Goal: Contribute content: Add original content to the website for others to see

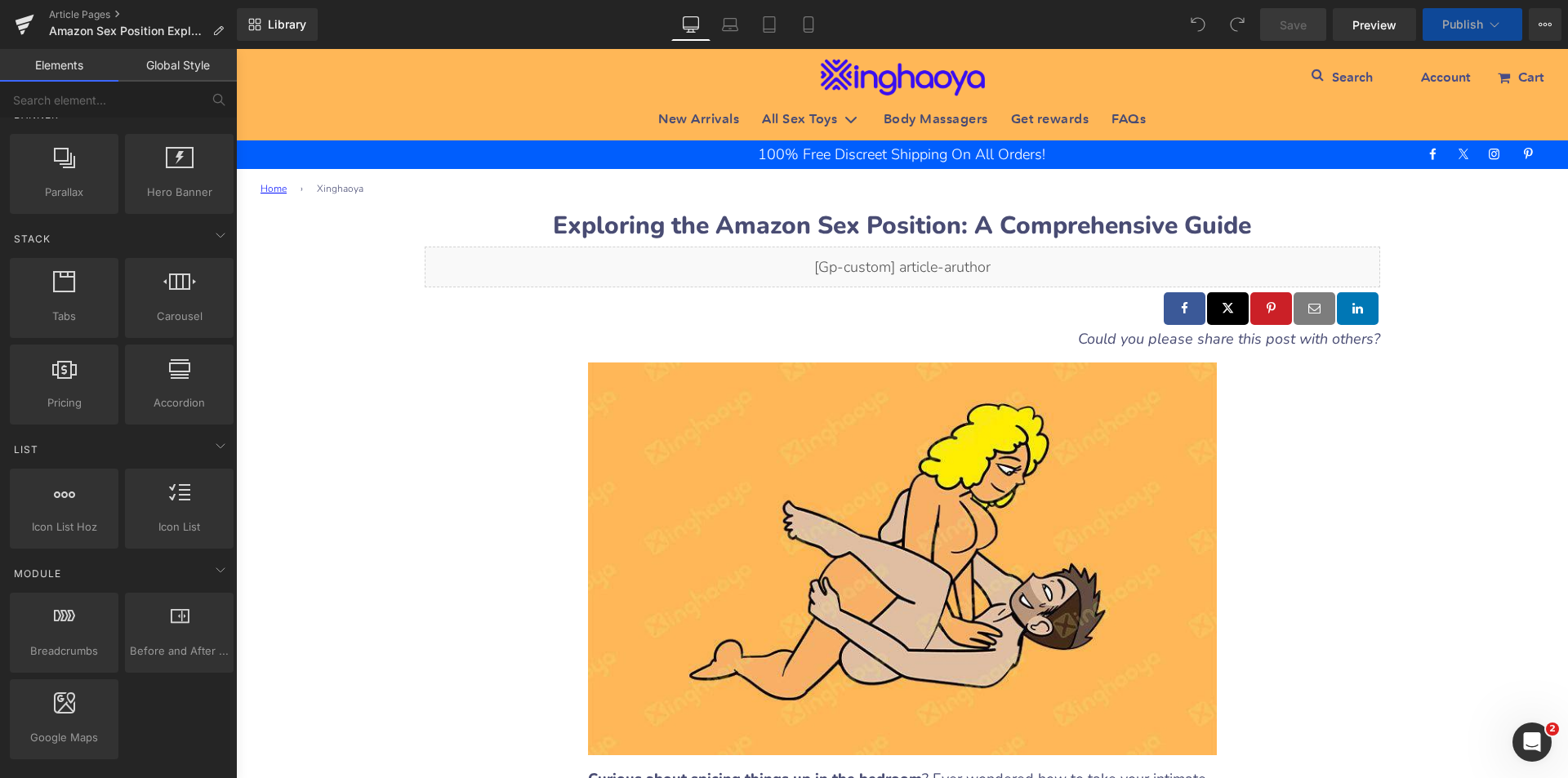
scroll to position [82, 0]
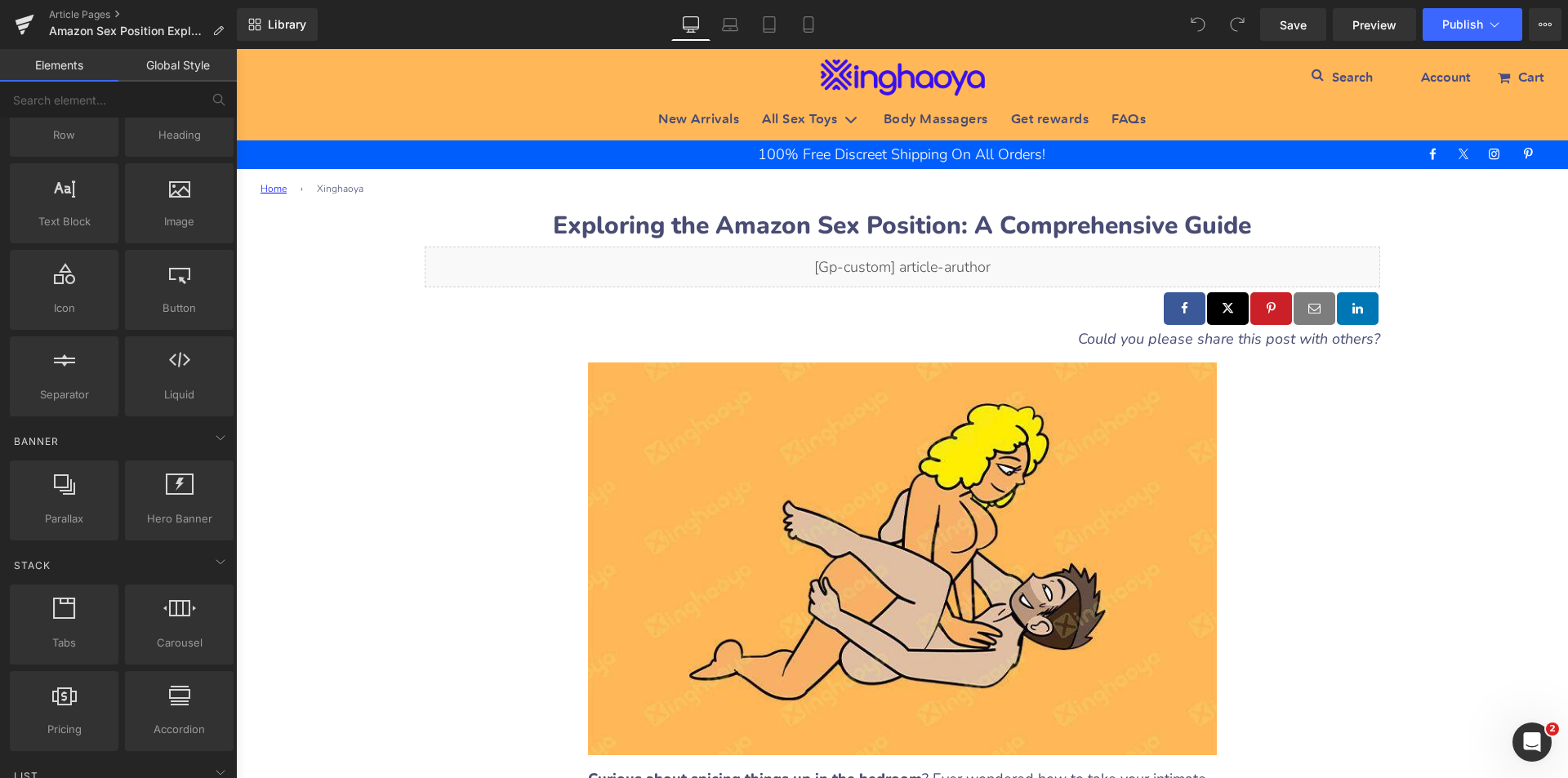
click at [189, 58] on link "Global Style" at bounding box center [177, 66] width 118 height 33
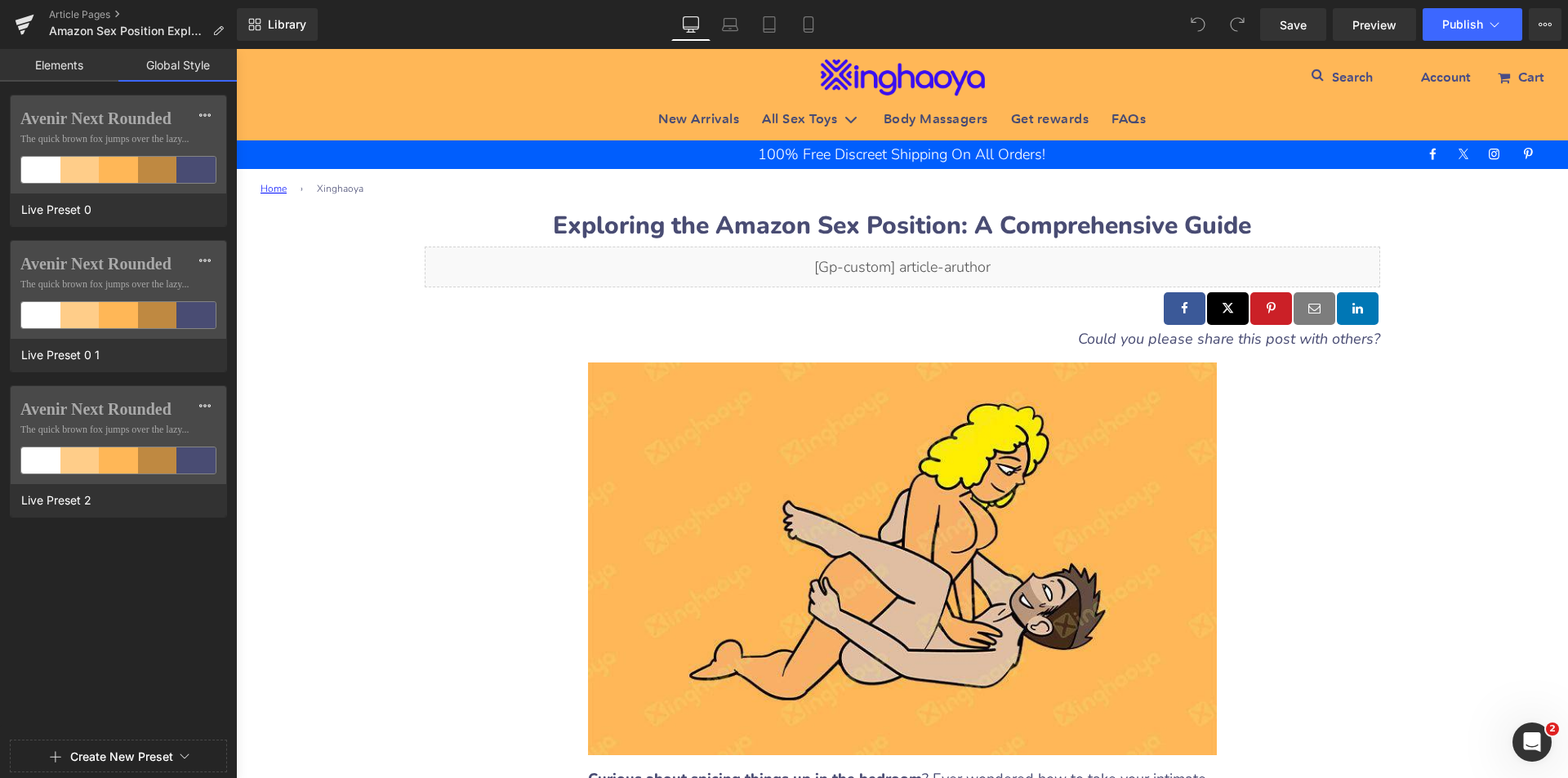
click at [67, 65] on link "Elements" at bounding box center [59, 66] width 118 height 33
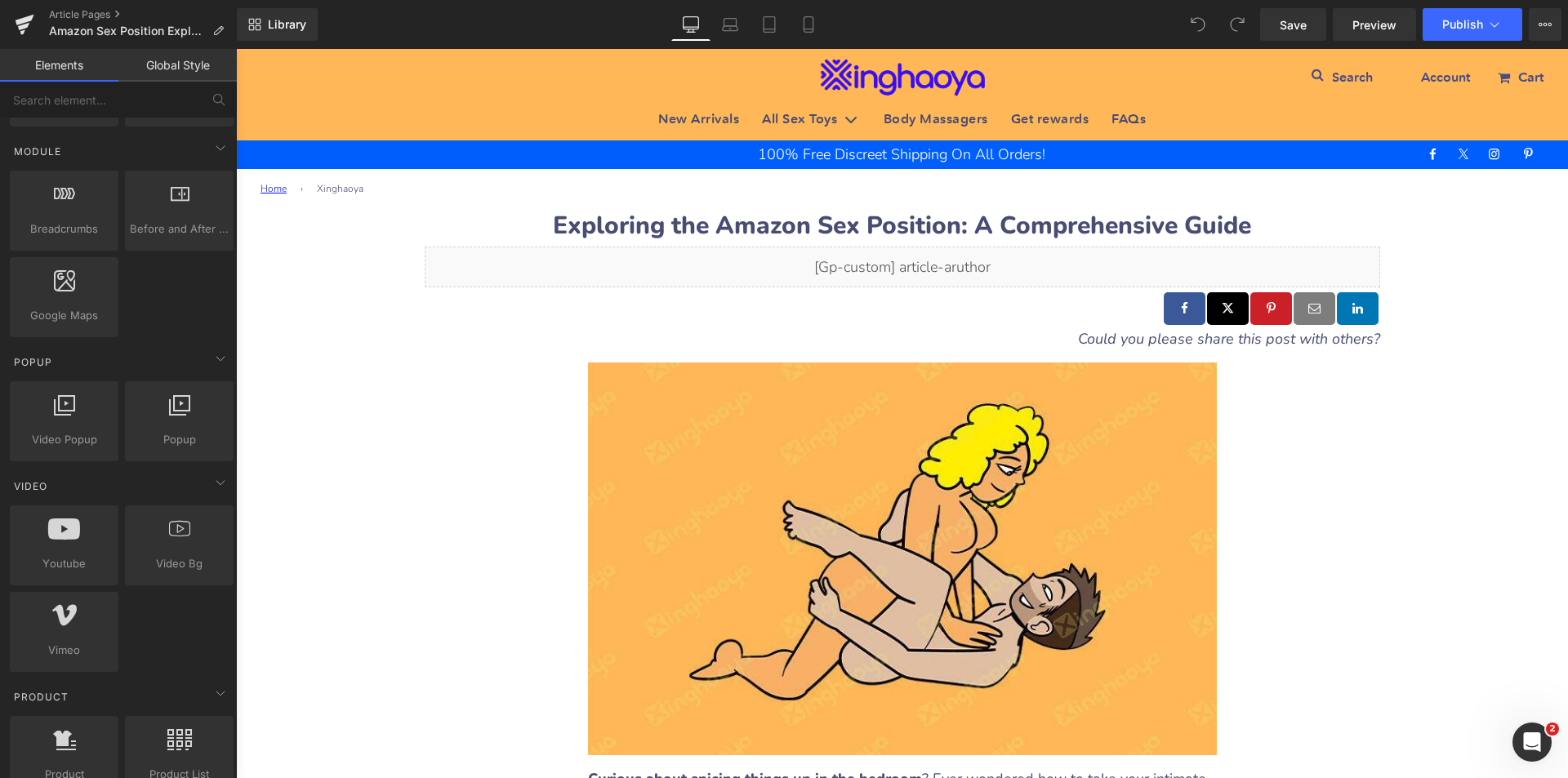
scroll to position [980, 0]
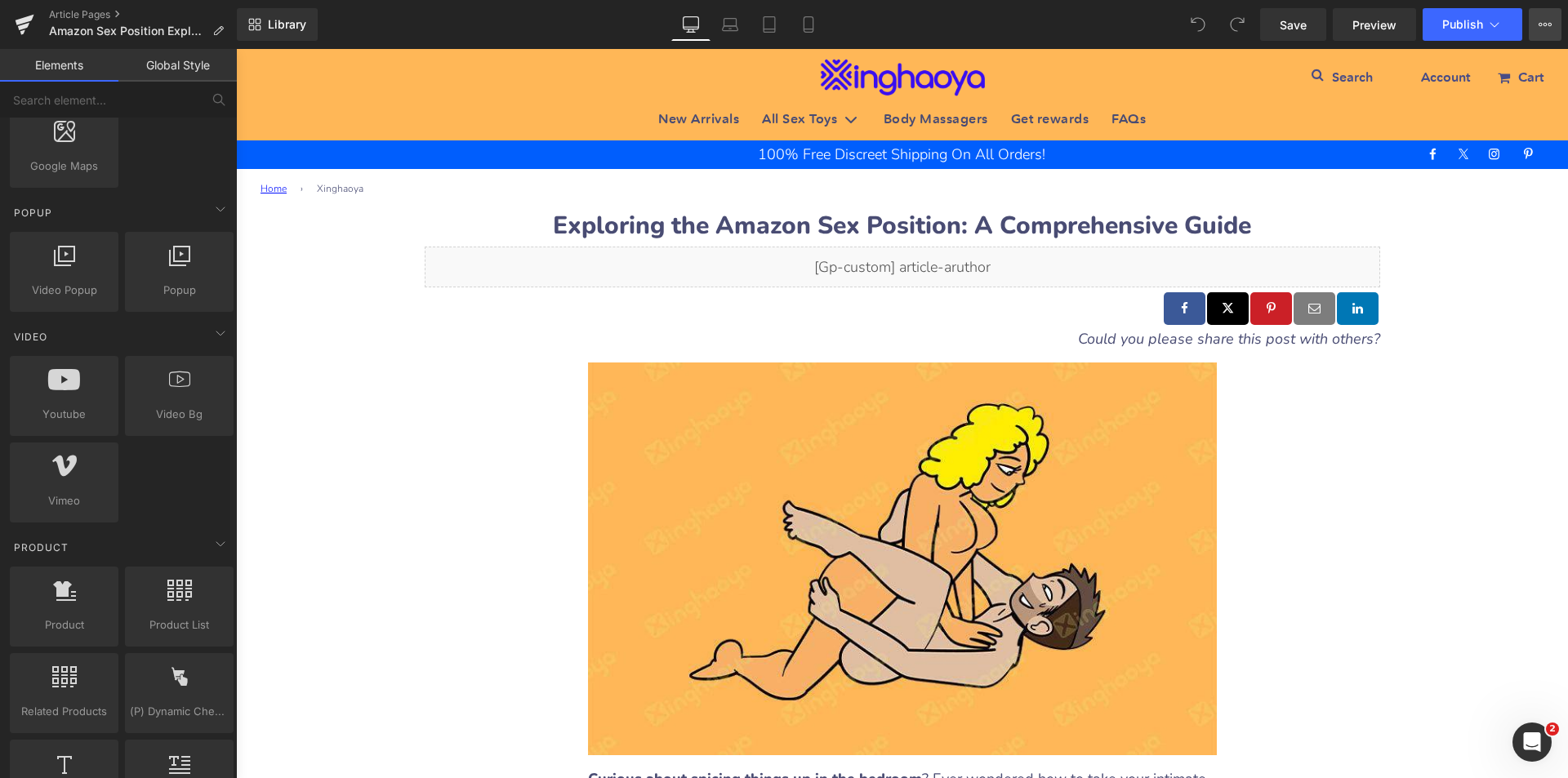
click at [1530, 23] on button "View Live Page View with current Template Save Template to Library Schedule Pub…" at bounding box center [1545, 25] width 33 height 33
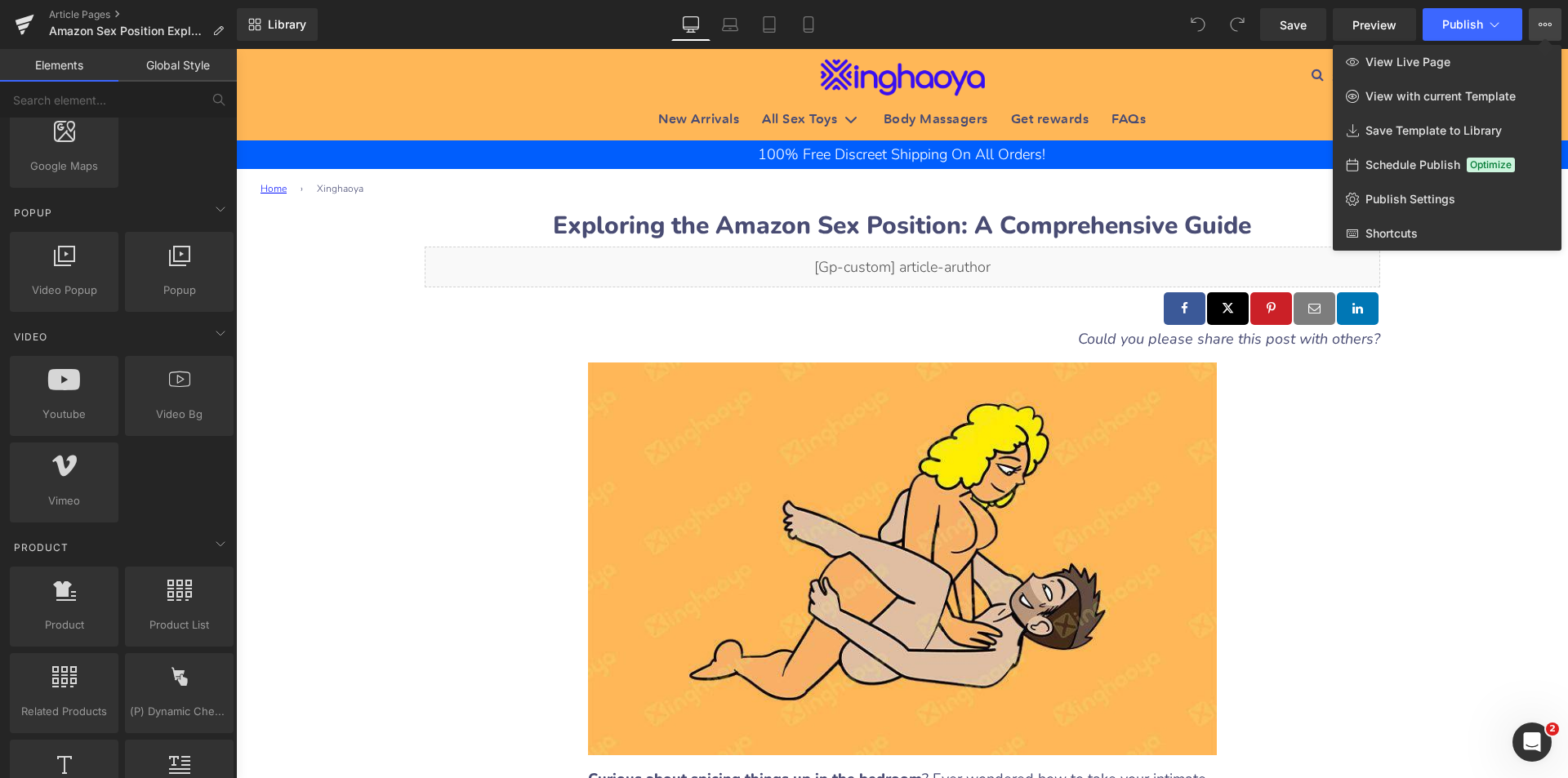
click at [1535, 21] on button "View Live Page View with current Template Save Template to Library Schedule Pub…" at bounding box center [1545, 25] width 33 height 33
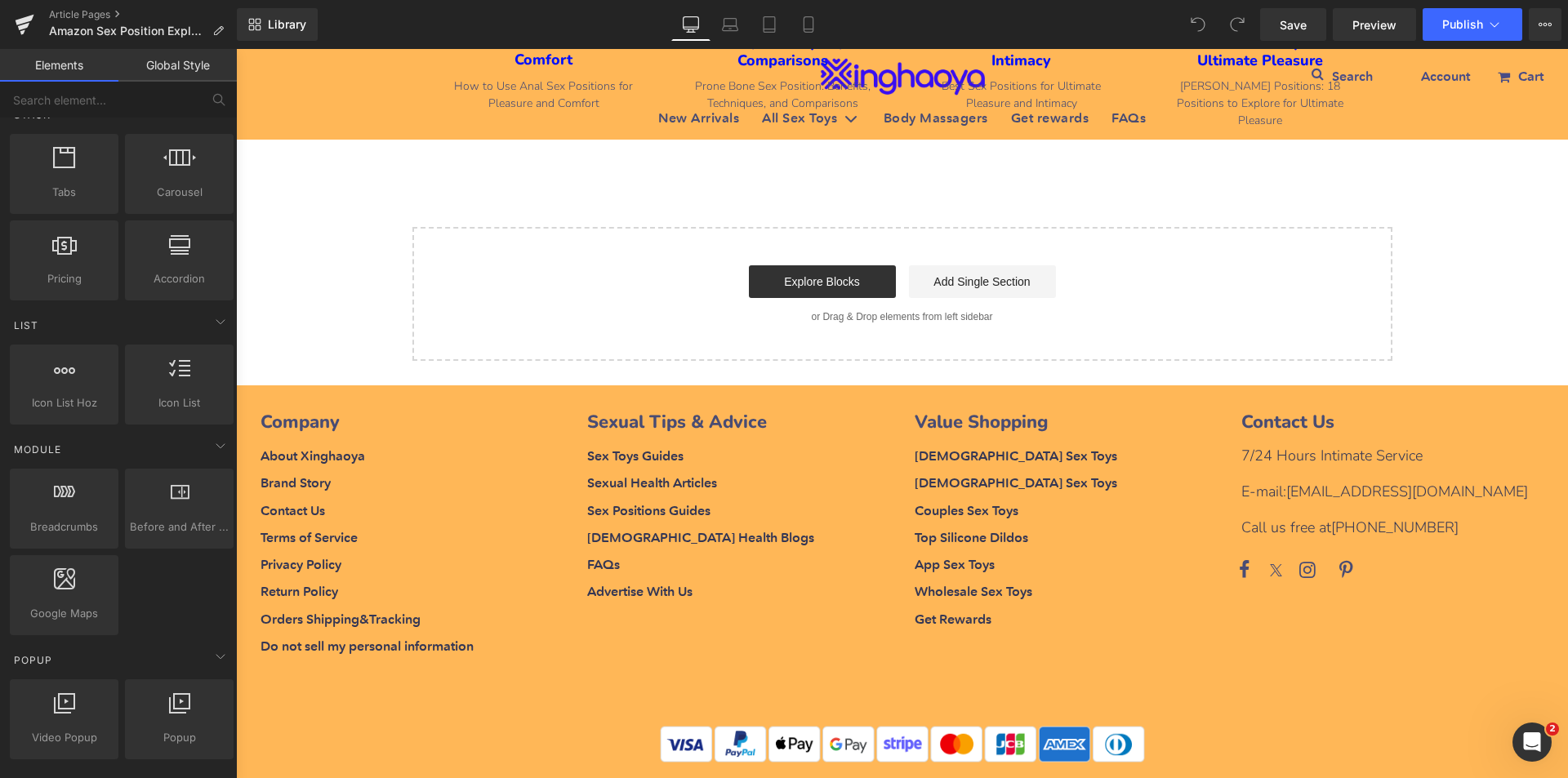
scroll to position [408, 0]
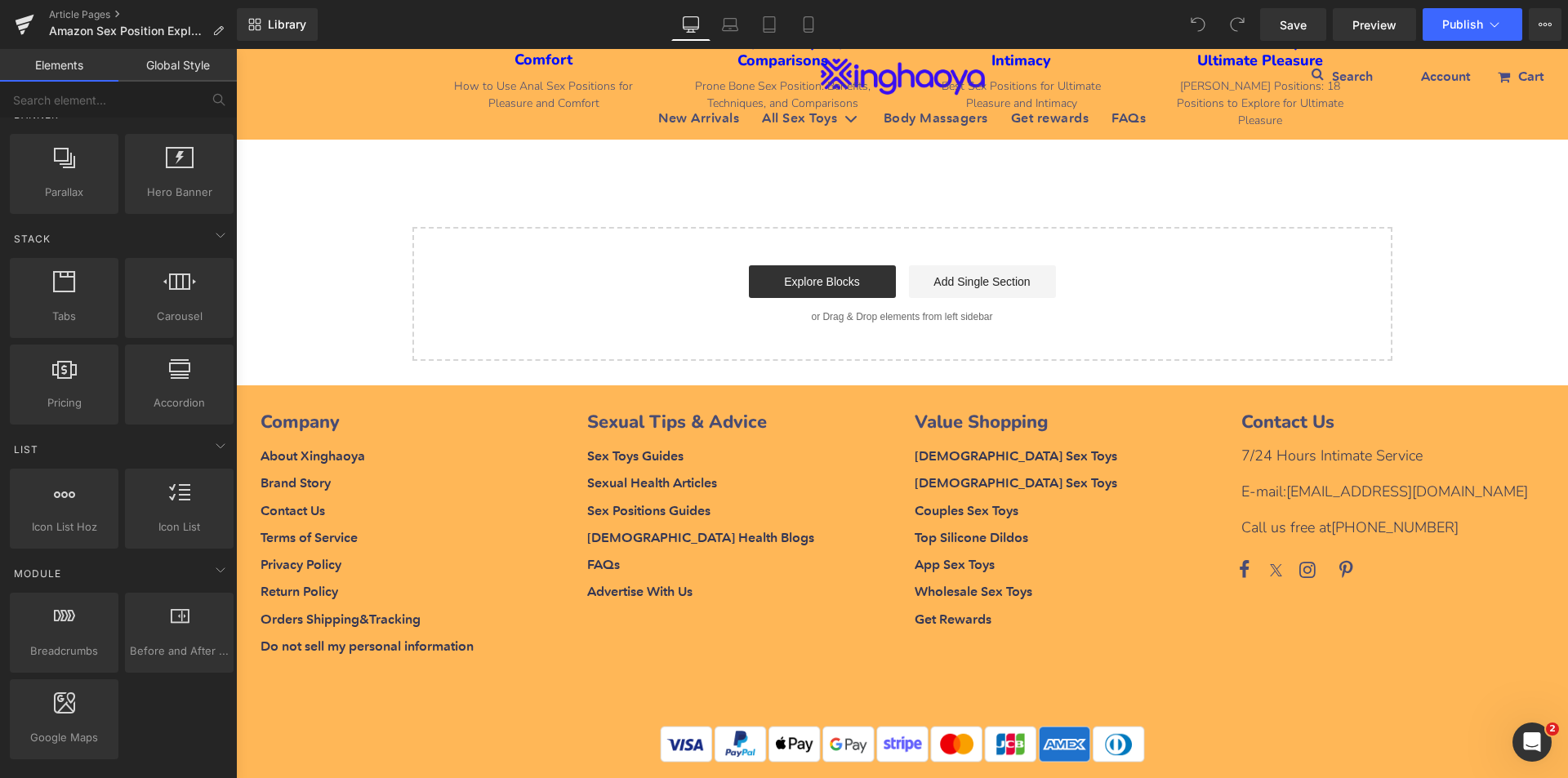
click at [199, 74] on link "Global Style" at bounding box center [177, 66] width 118 height 33
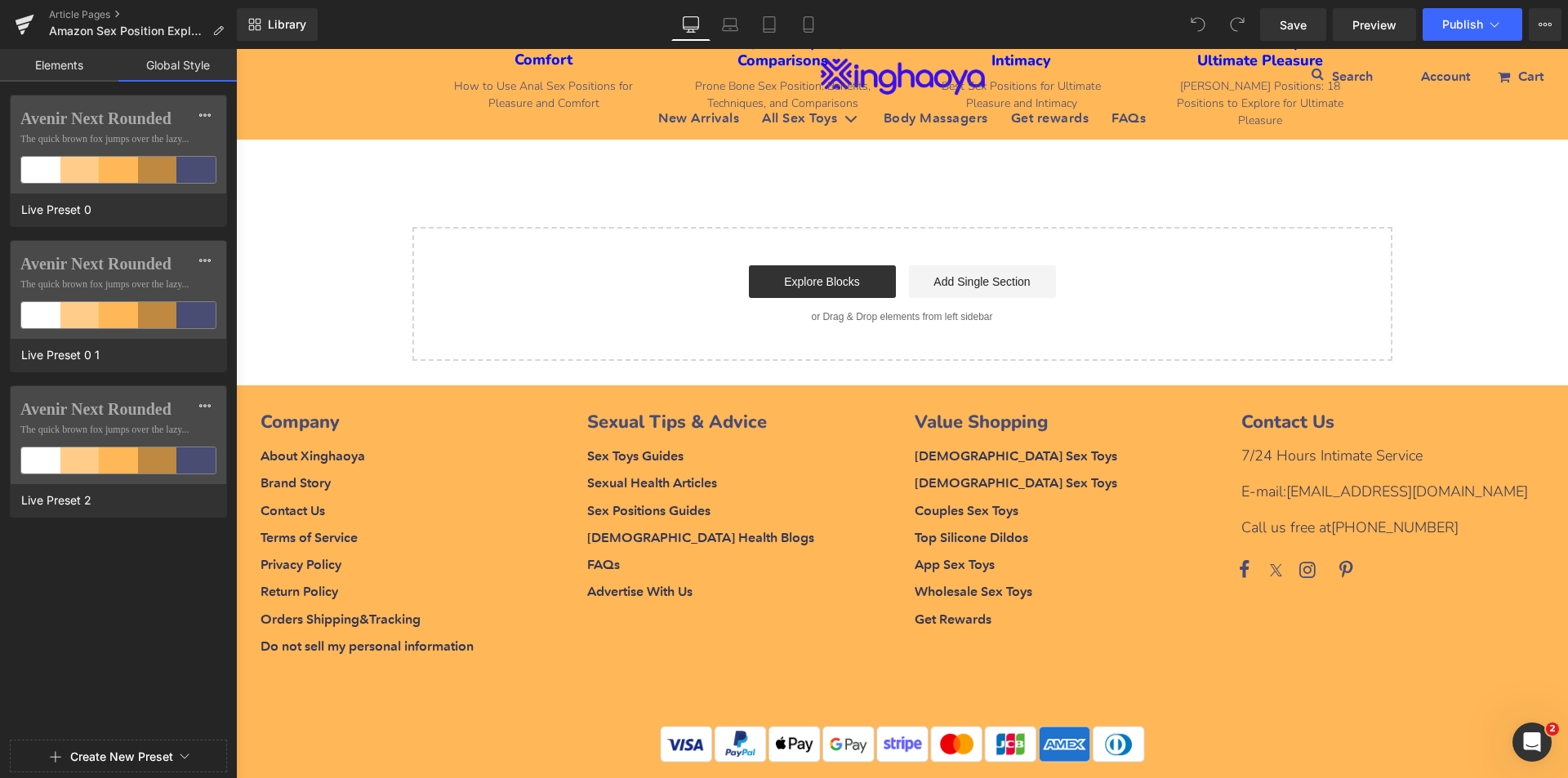
click at [77, 65] on link "Elements" at bounding box center [59, 66] width 118 height 33
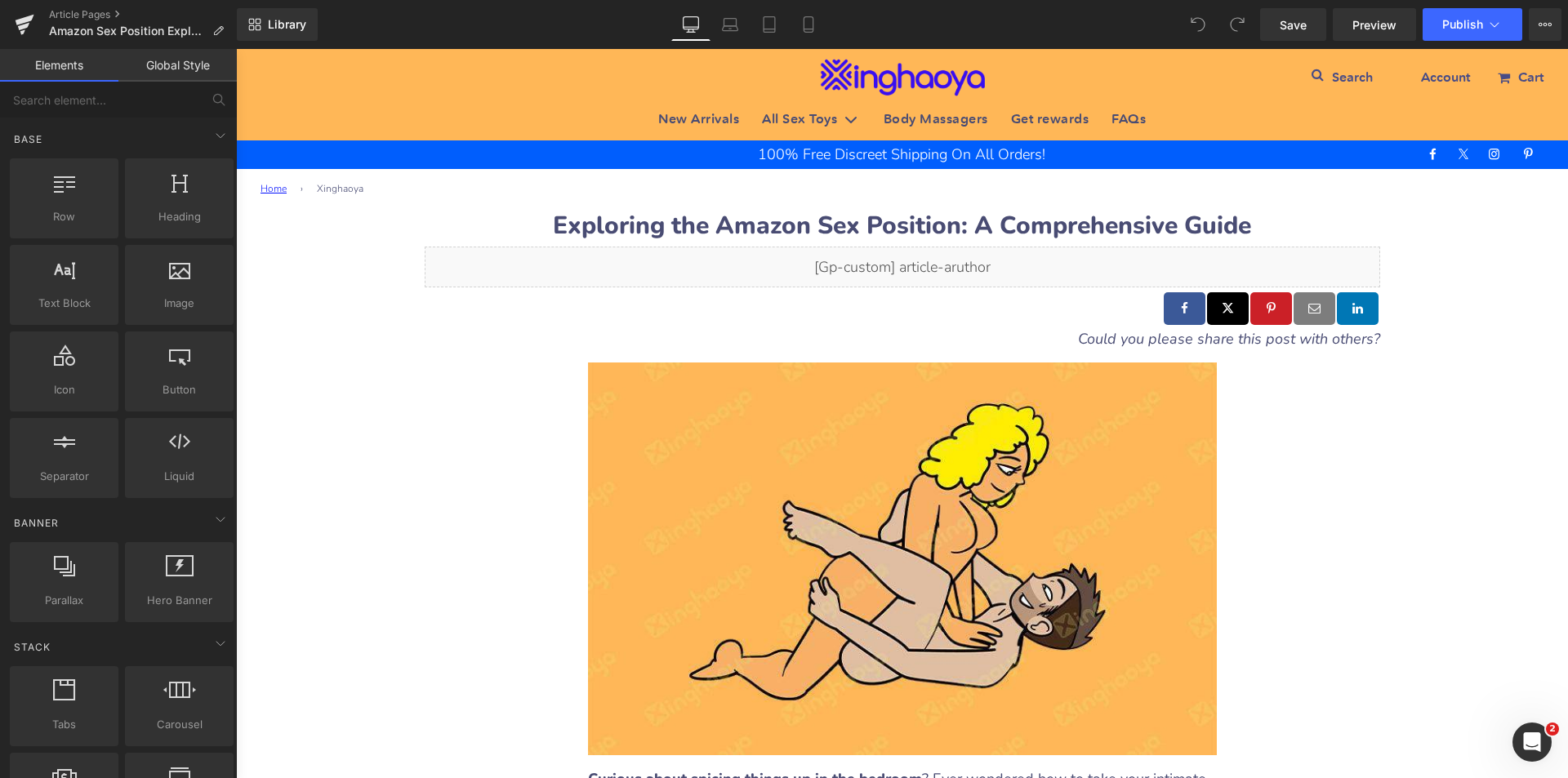
click at [217, 30] on icon at bounding box center [218, 31] width 11 height 11
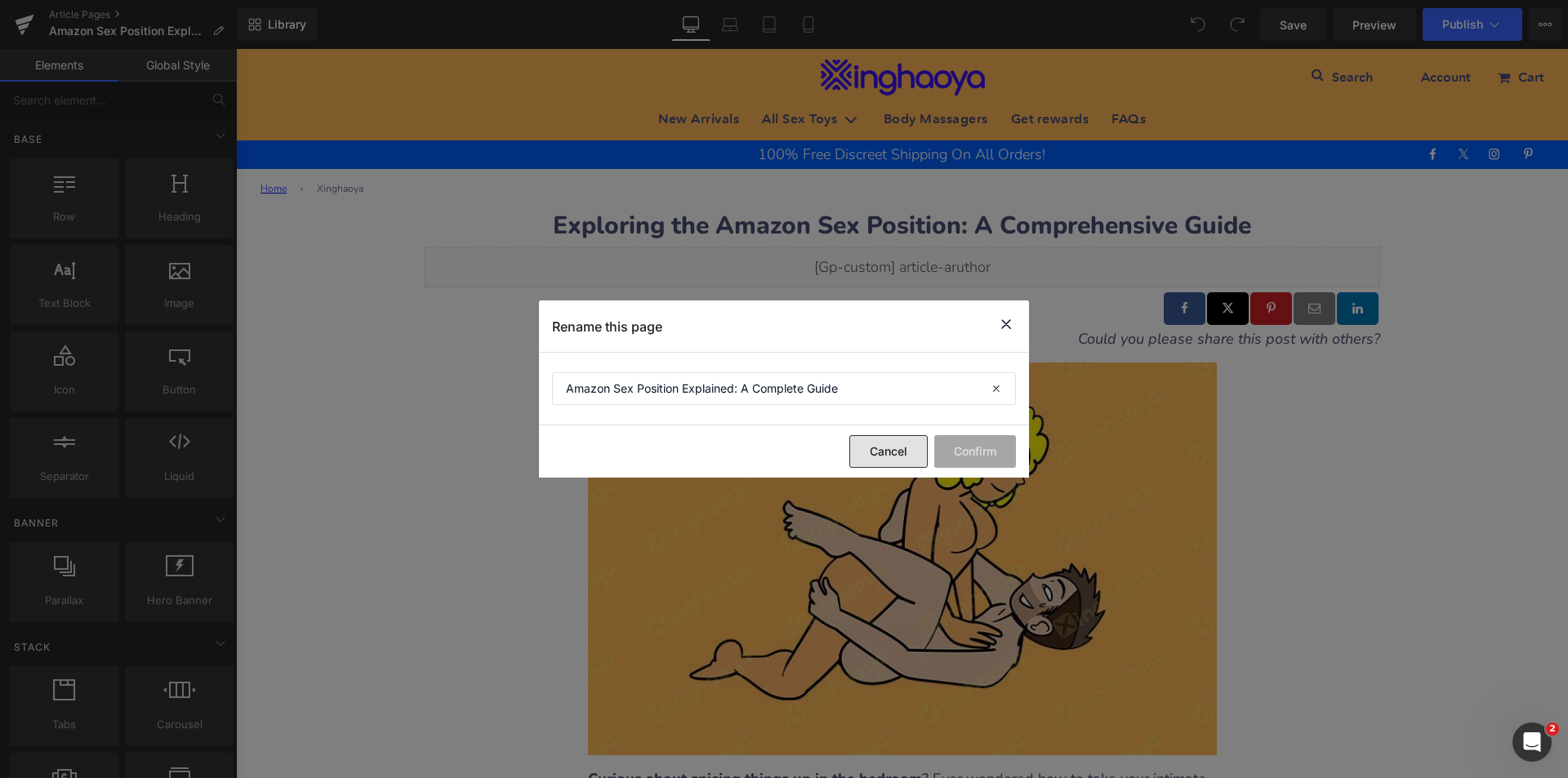
click at [883, 441] on button "Cancel" at bounding box center [889, 452] width 79 height 33
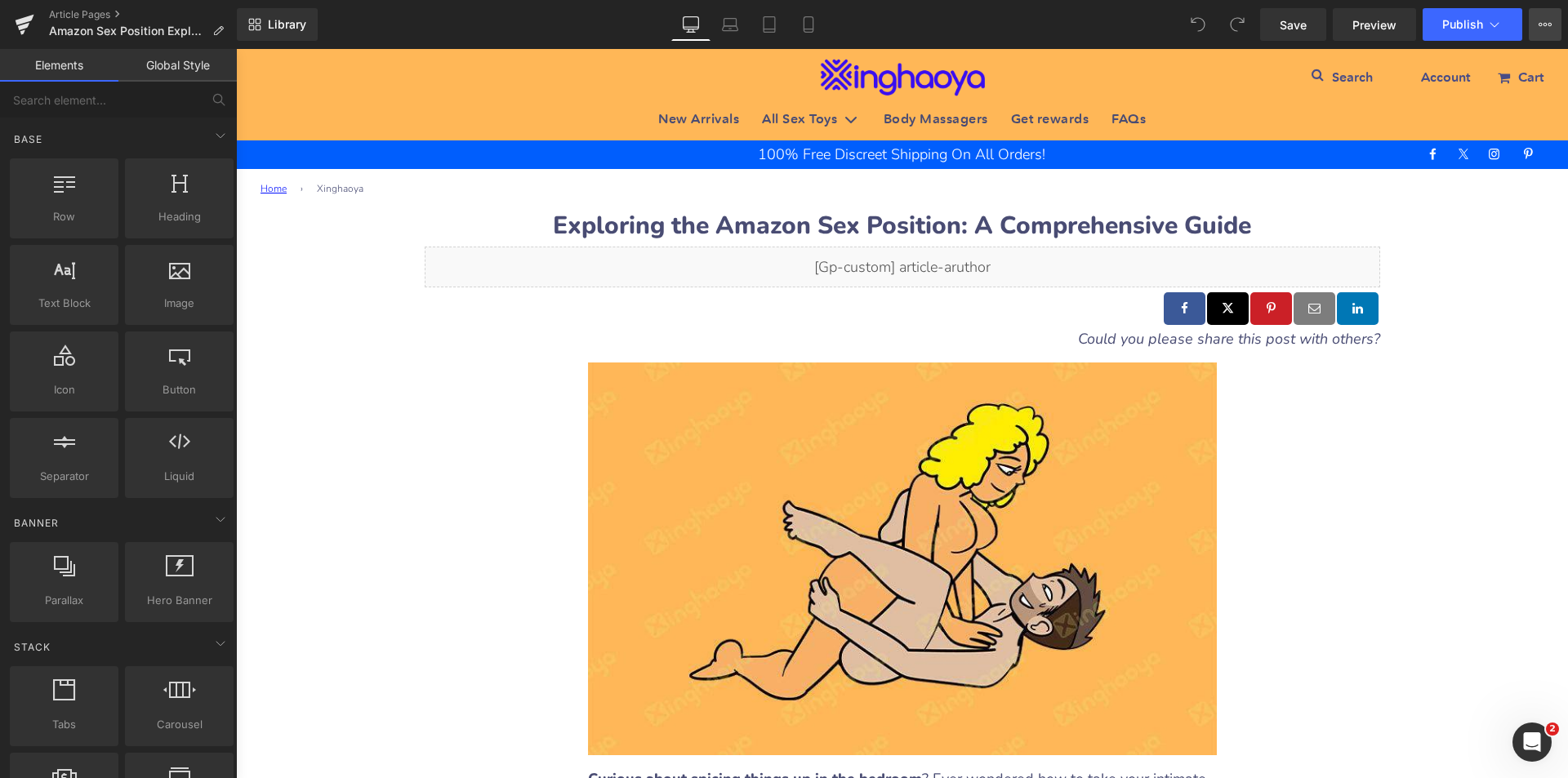
click at [1543, 25] on icon at bounding box center [1545, 25] width 13 height 13
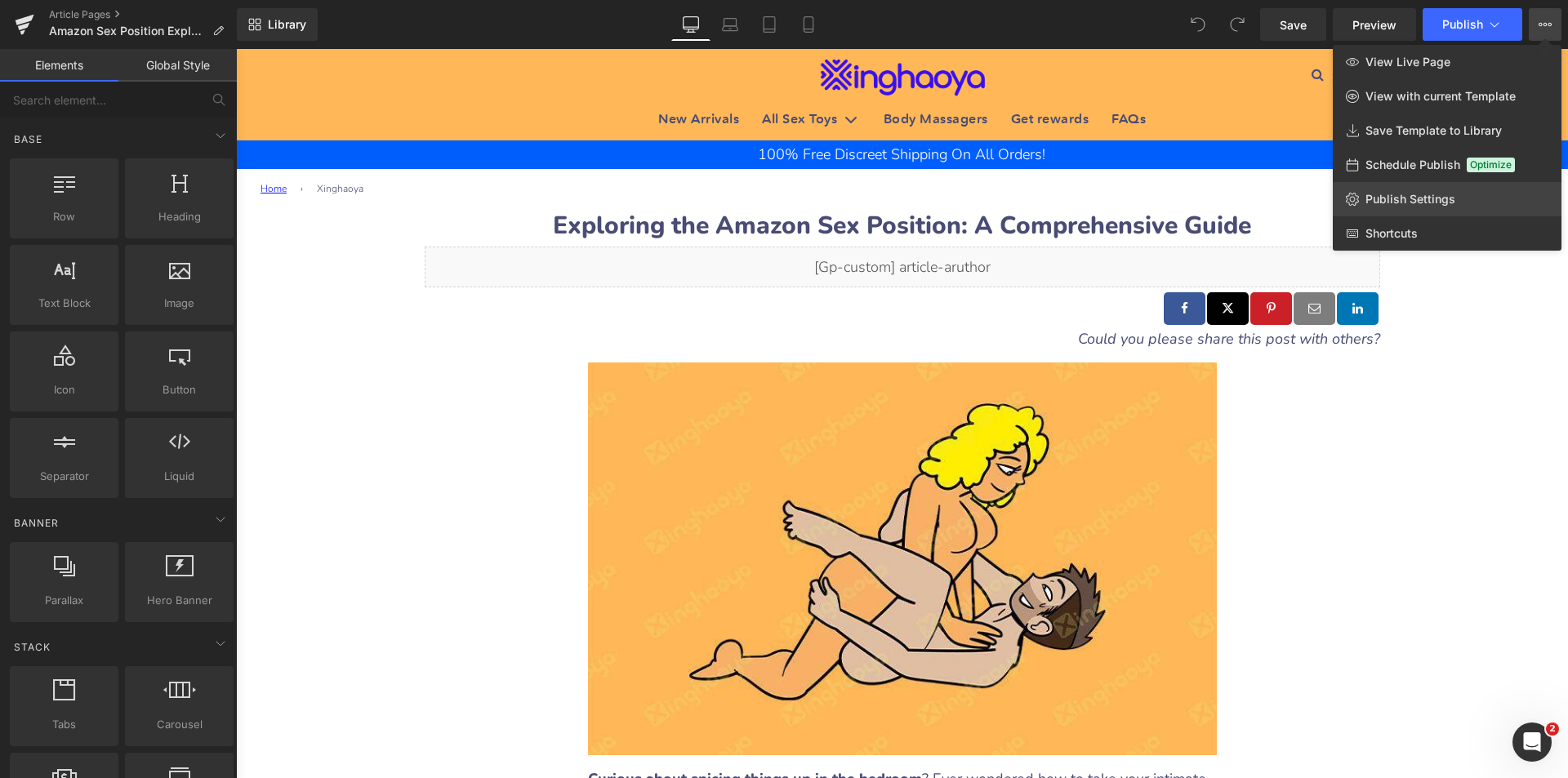
click at [1369, 198] on span "Publish Settings" at bounding box center [1411, 199] width 90 height 15
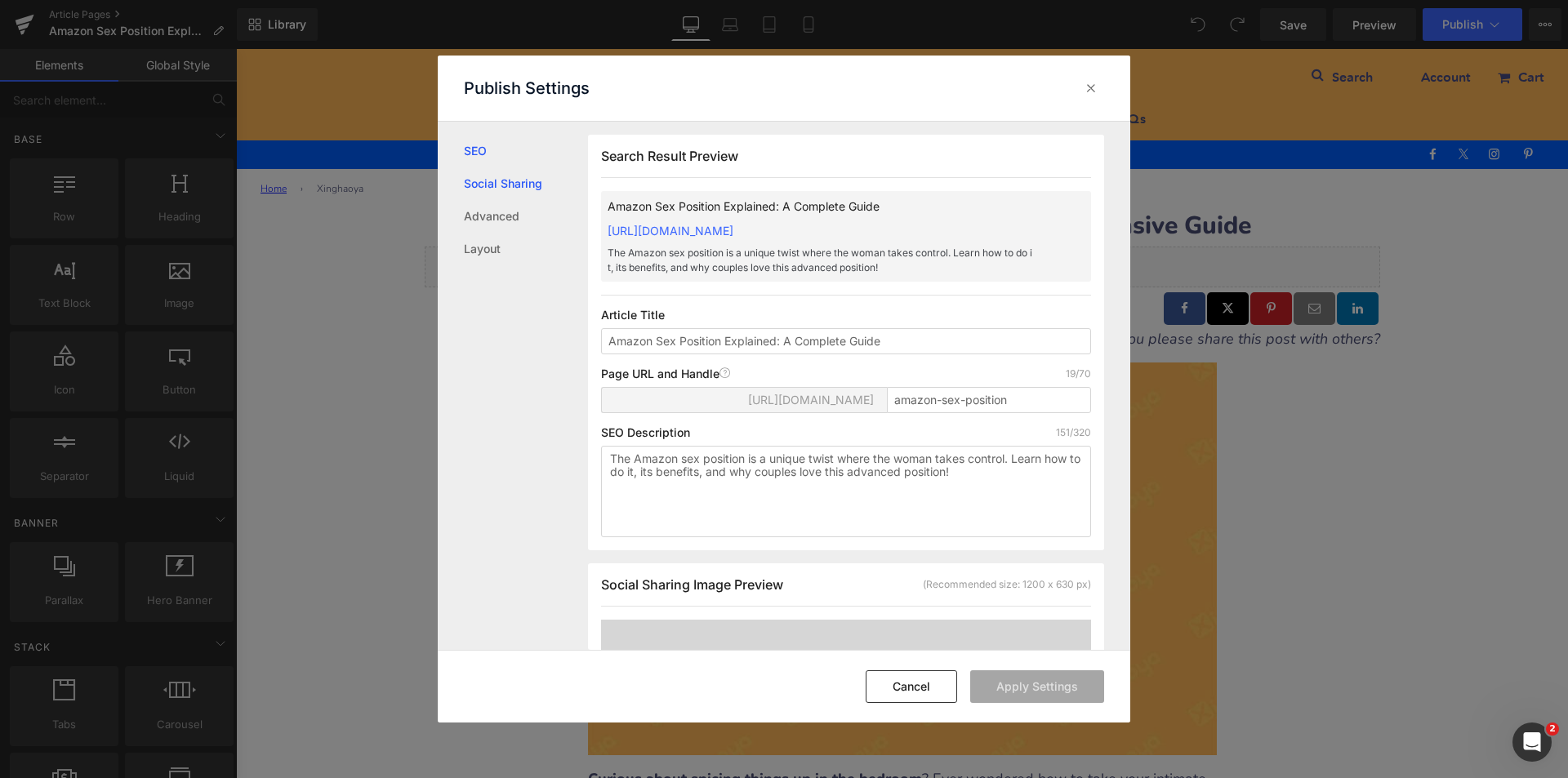
click at [544, 187] on link "Social Sharing" at bounding box center [526, 184] width 124 height 33
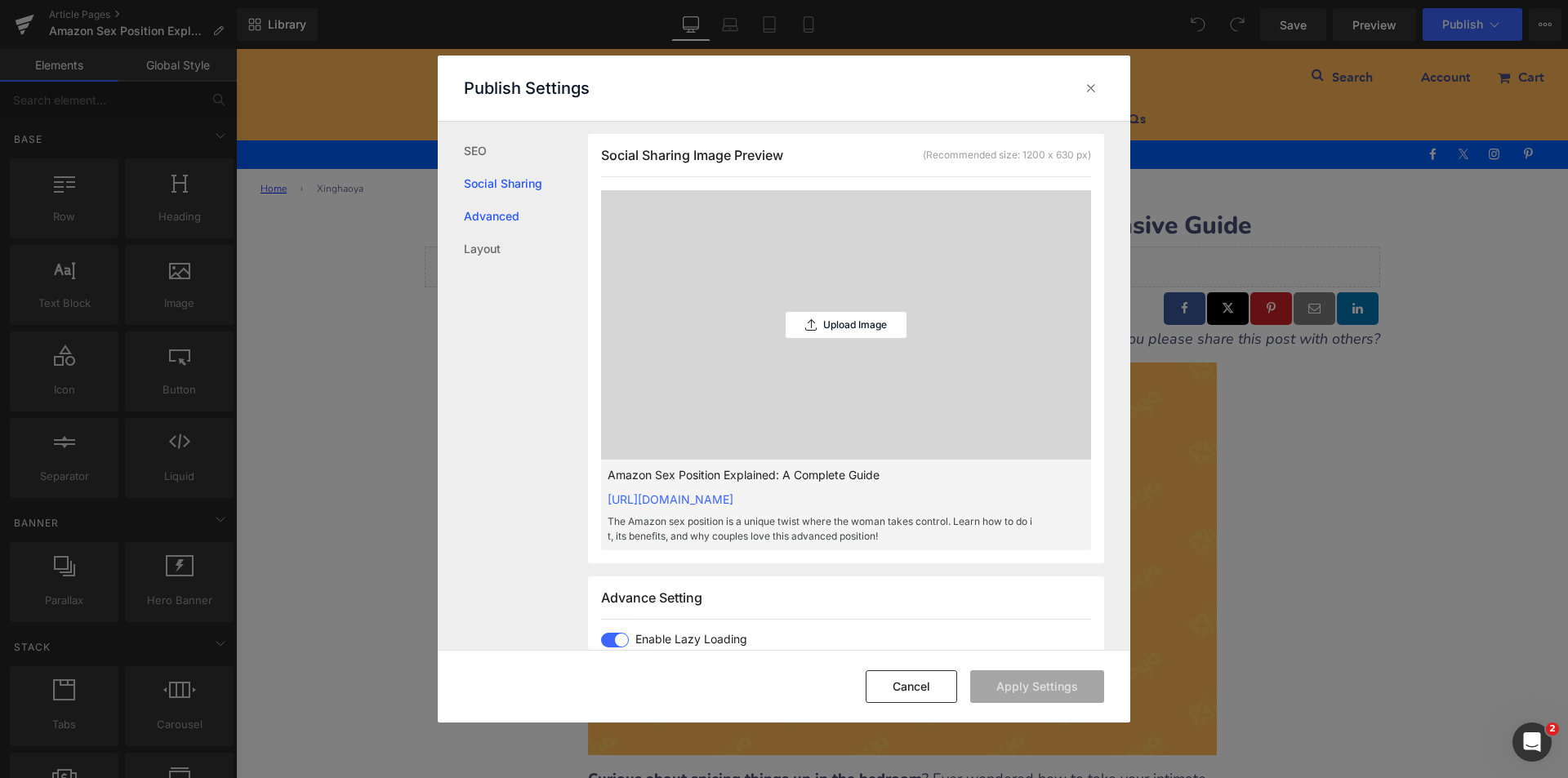
click at [485, 212] on link "Advanced" at bounding box center [526, 216] width 124 height 33
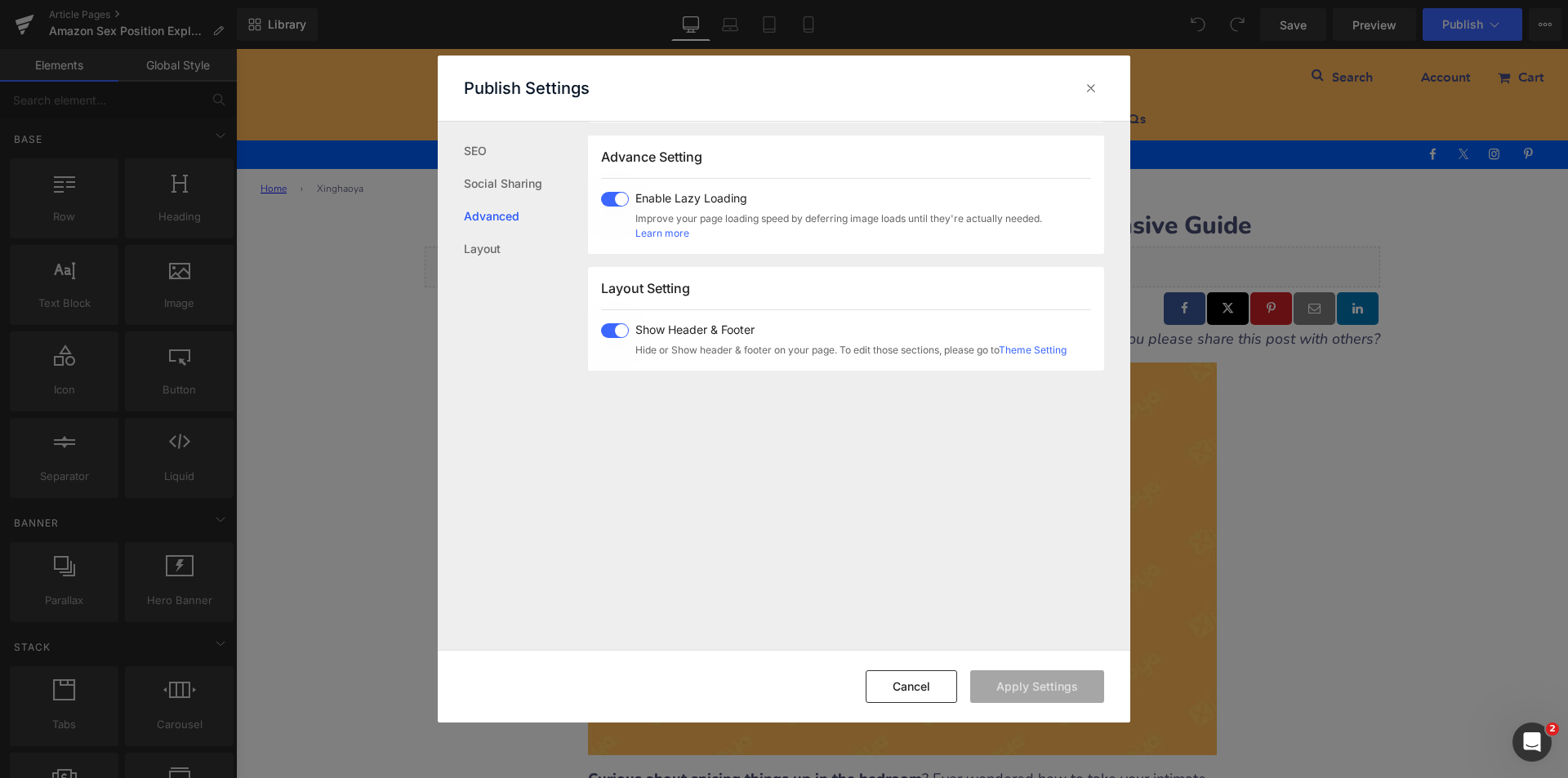
scroll to position [872, 0]
click at [490, 157] on link "SEO" at bounding box center [526, 151] width 124 height 33
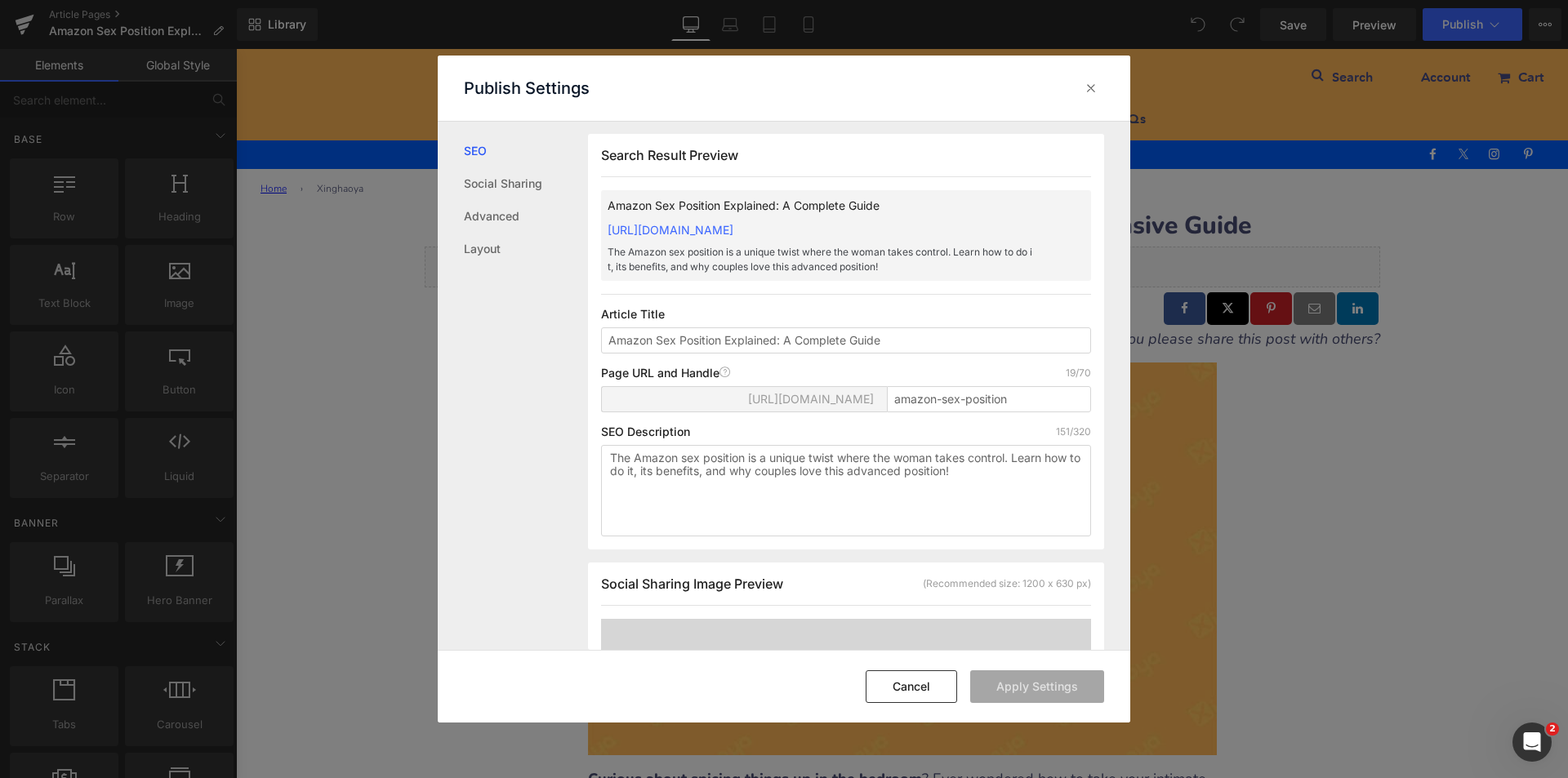
scroll to position [0, 0]
click at [896, 698] on button "Cancel" at bounding box center [912, 687] width 92 height 33
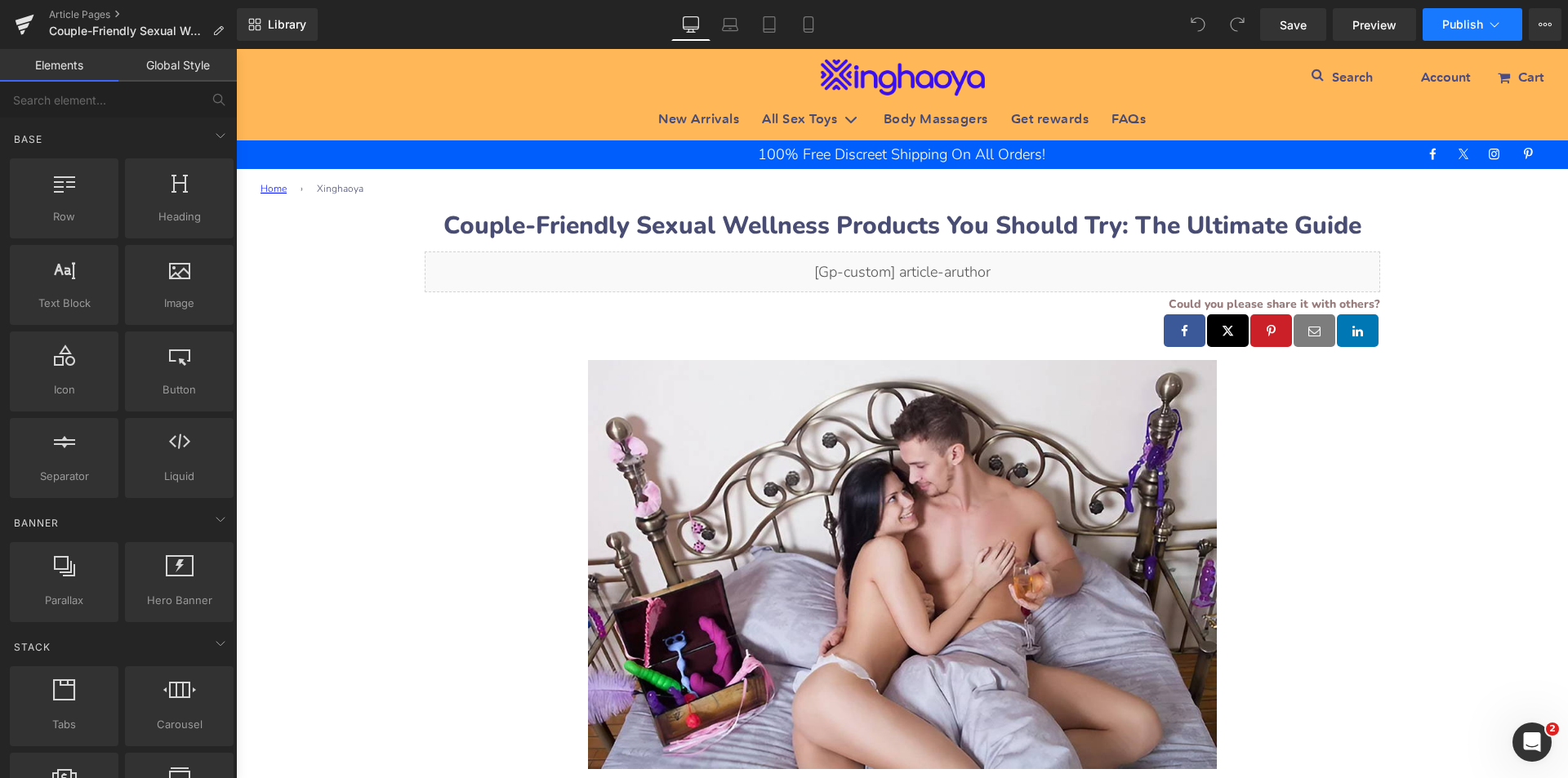
click at [1506, 25] on button "Publish" at bounding box center [1473, 25] width 100 height 33
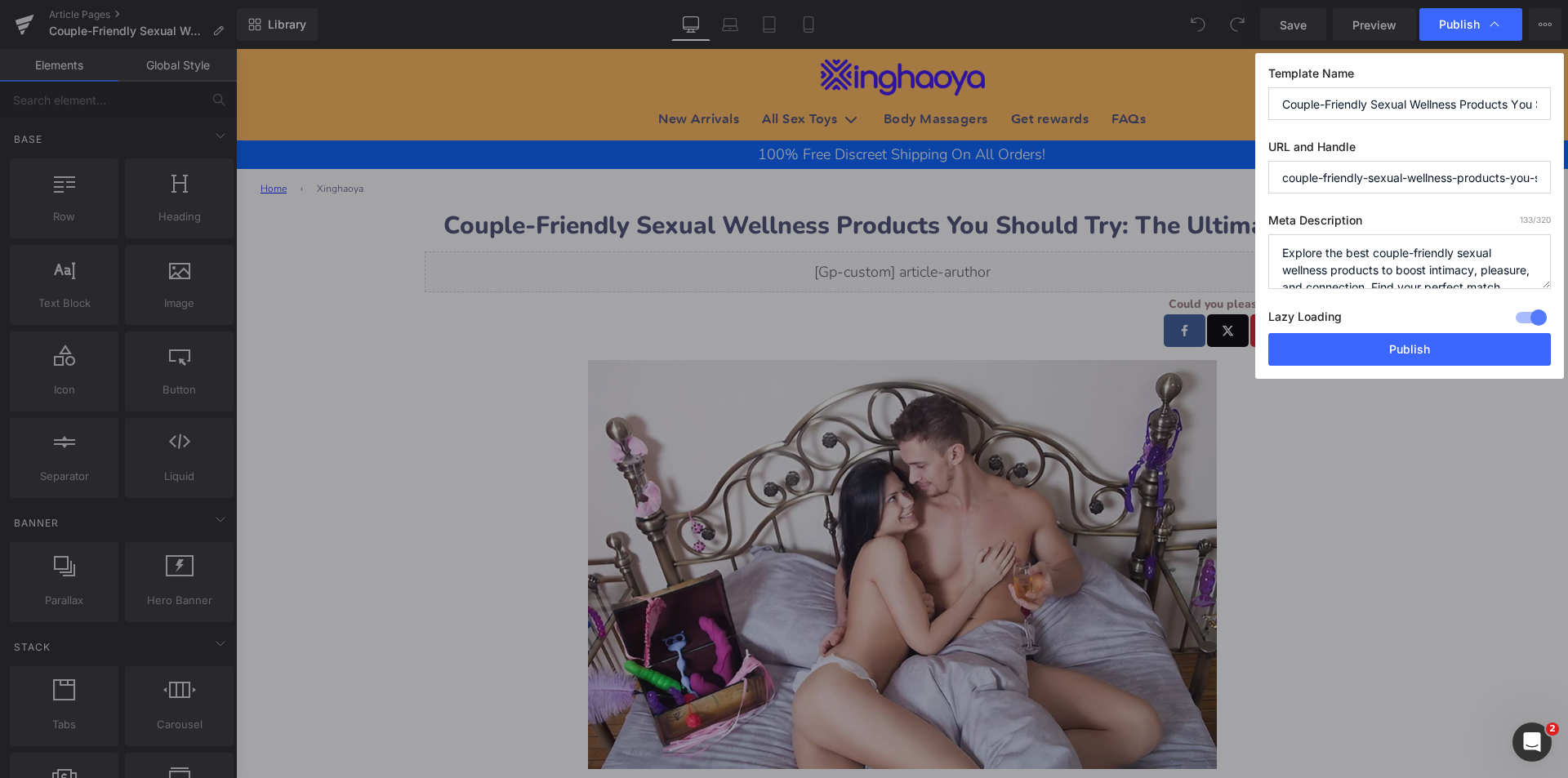
click at [1416, 185] on input "couple-friendly-sexual-wellness-products-you-should-try" at bounding box center [1410, 177] width 283 height 33
click at [1390, 253] on textarea "Explore the best couple-friendly sexual wellness products to boost intimacy, pl…" at bounding box center [1410, 262] width 283 height 55
click at [1517, 30] on div "Publish" at bounding box center [1470, 25] width 103 height 33
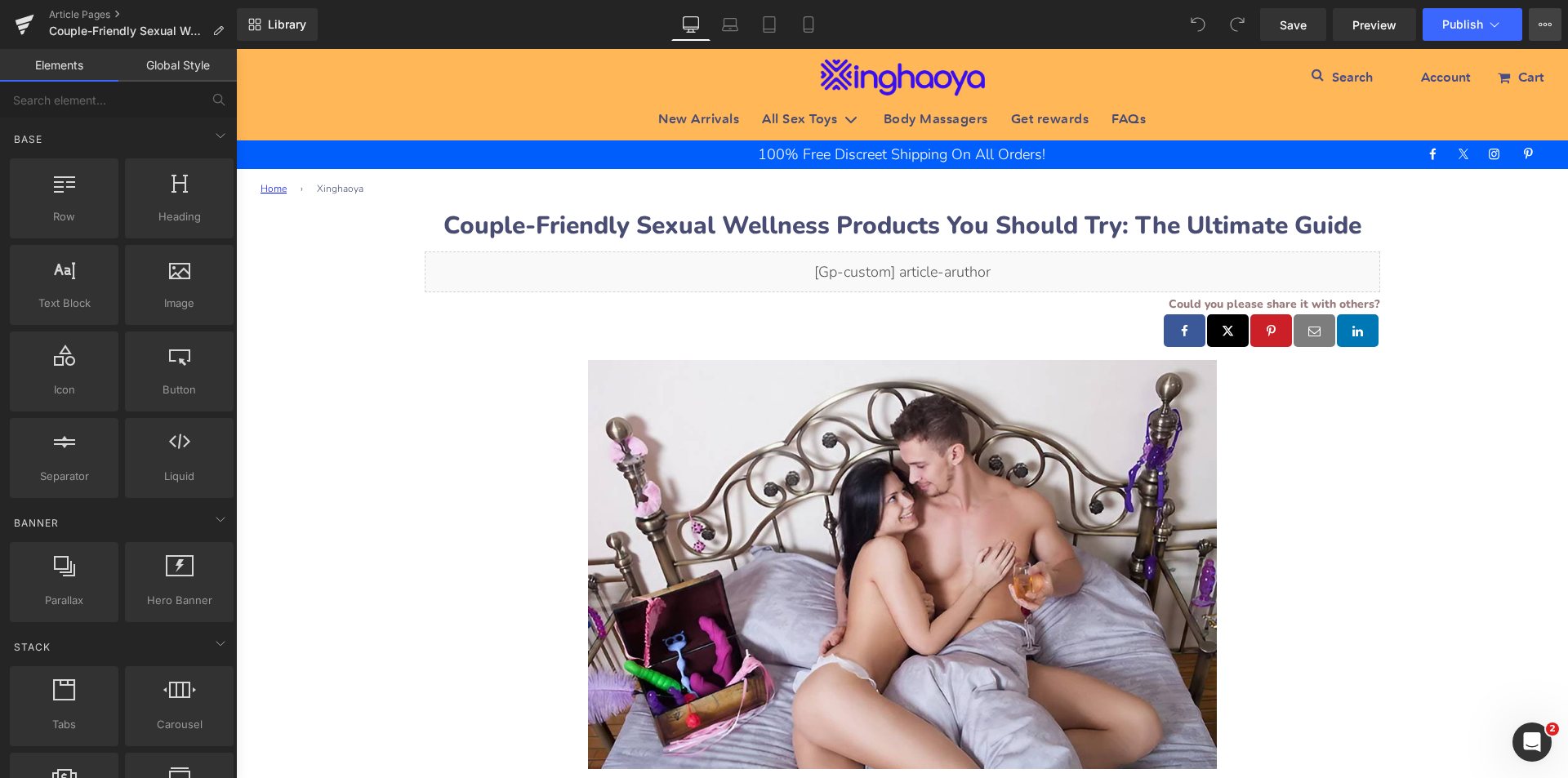
click at [1535, 25] on button "View Live Page View with current Template Save Template to Library Schedule Pub…" at bounding box center [1545, 25] width 33 height 33
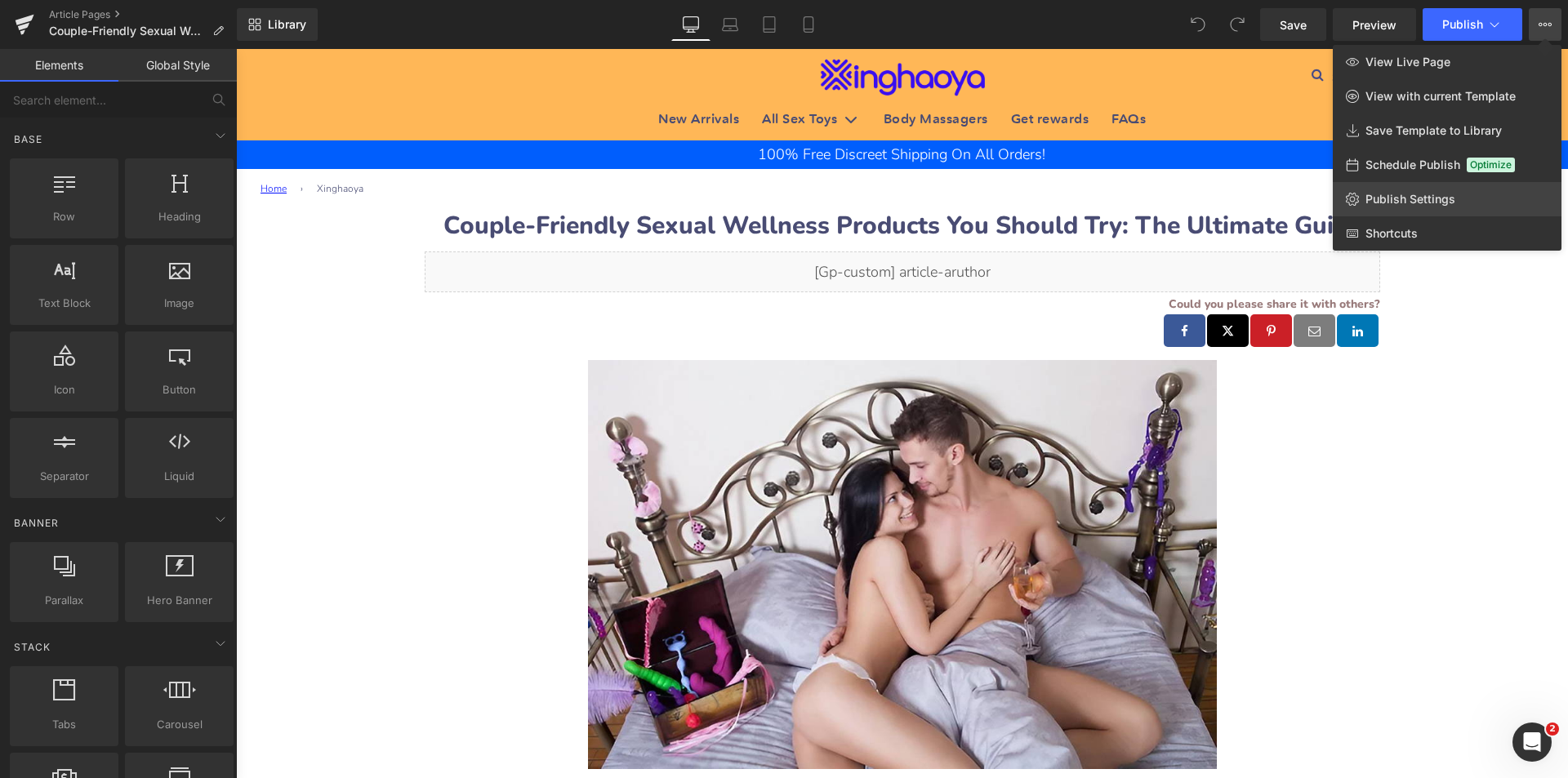
click at [1410, 198] on span "Publish Settings" at bounding box center [1411, 199] width 90 height 15
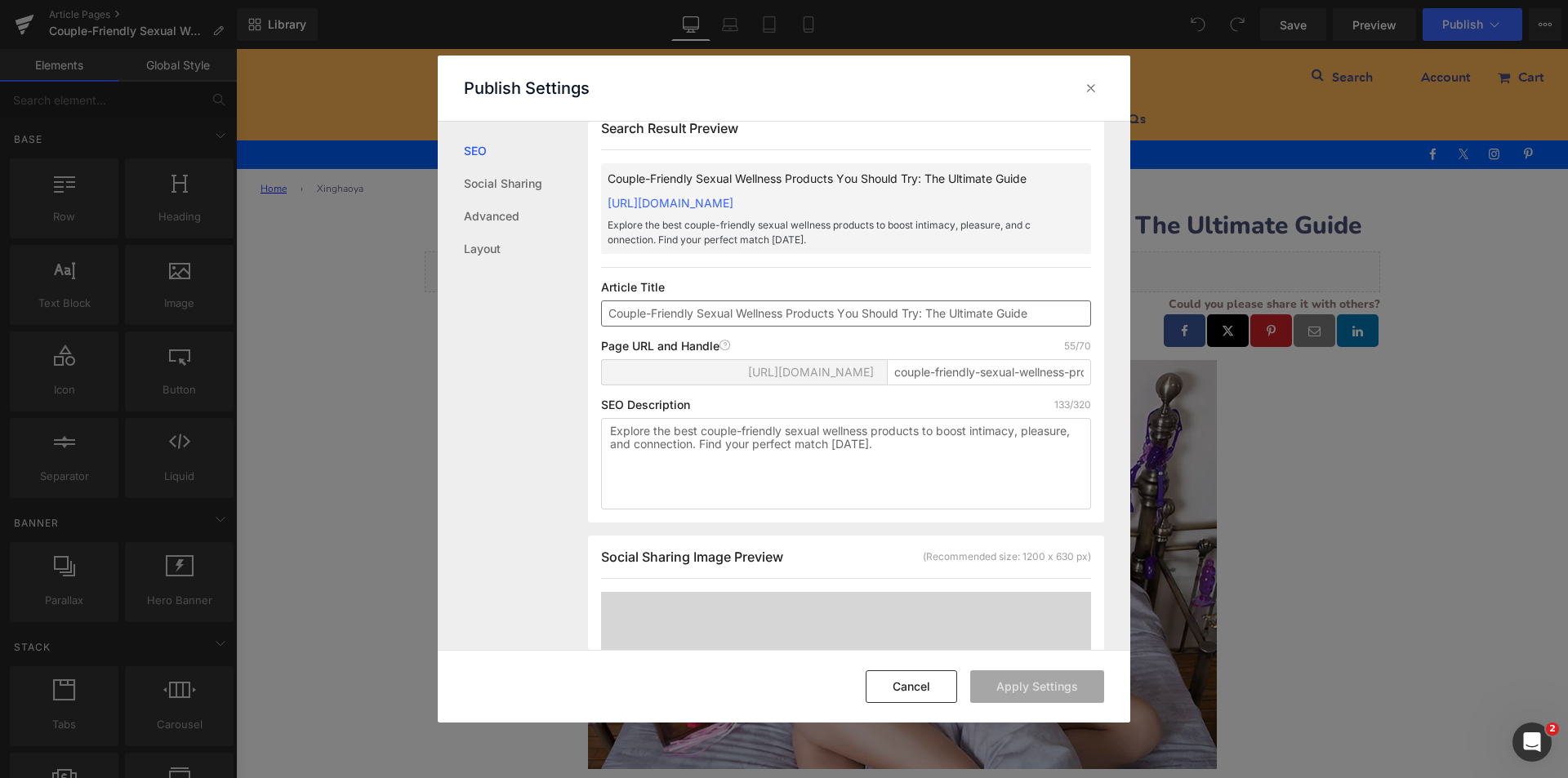
scroll to position [1, 0]
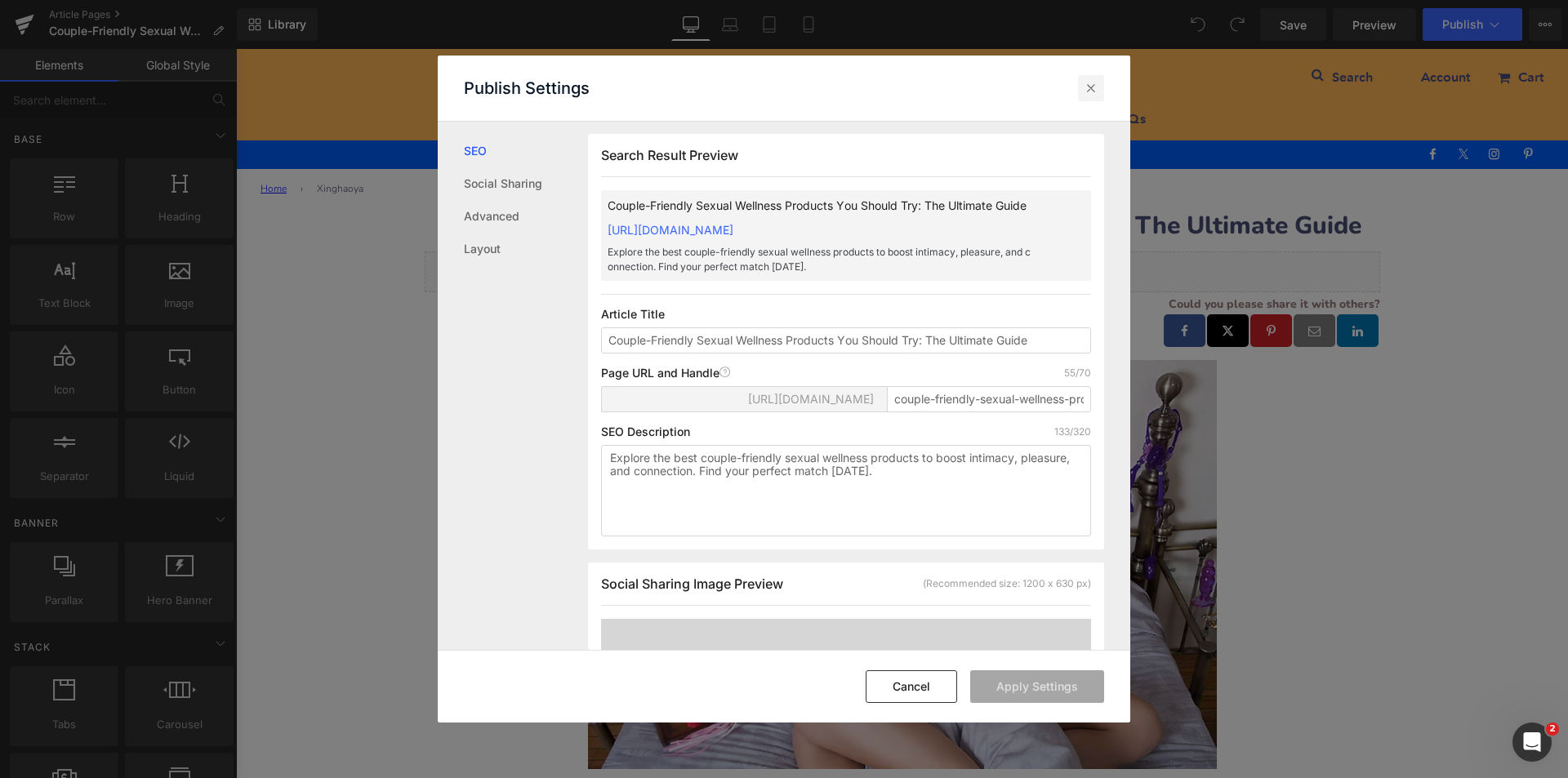
click at [1090, 93] on icon at bounding box center [1092, 89] width 16 height 16
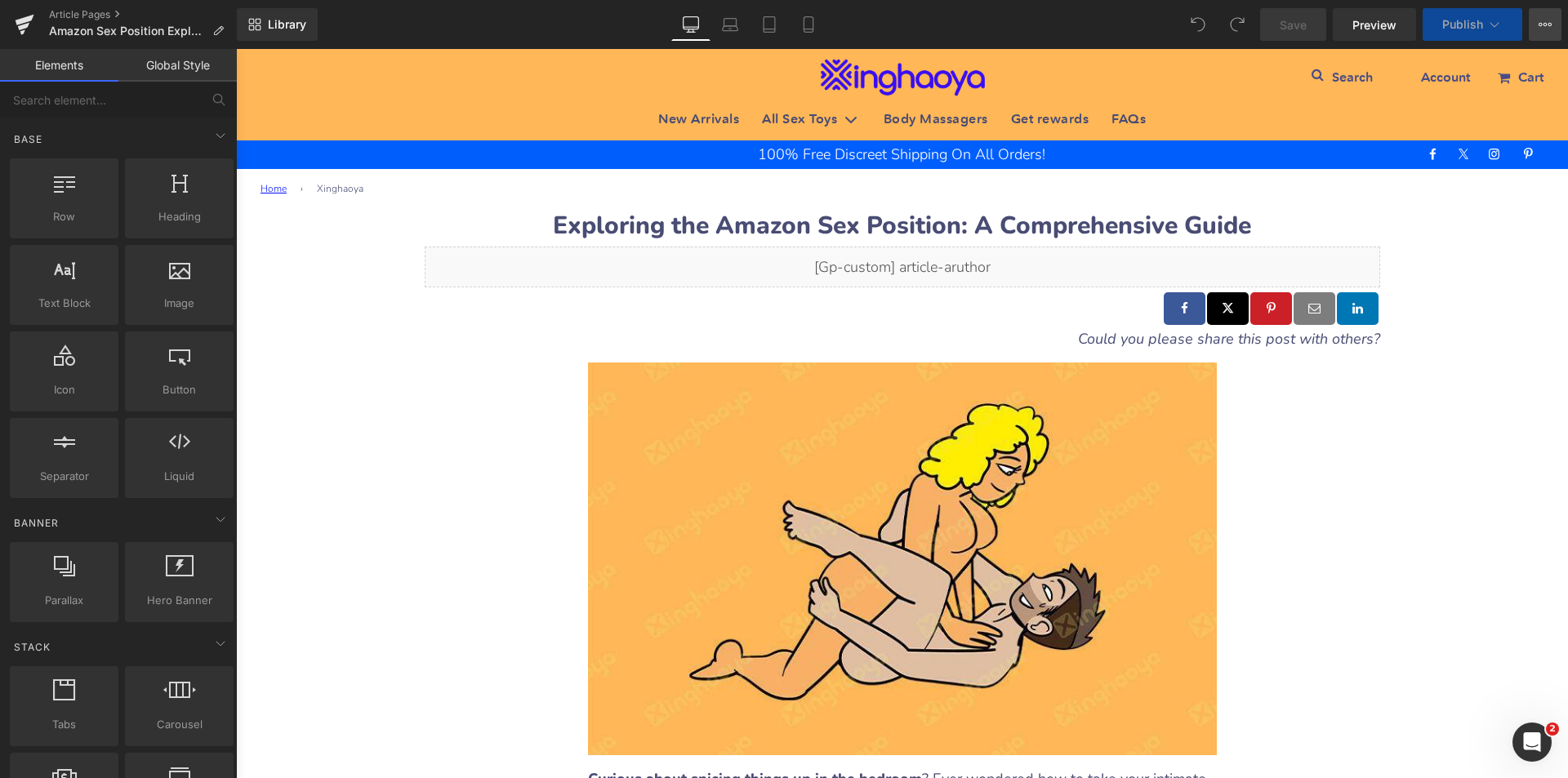
click at [1547, 20] on icon at bounding box center [1545, 25] width 13 height 13
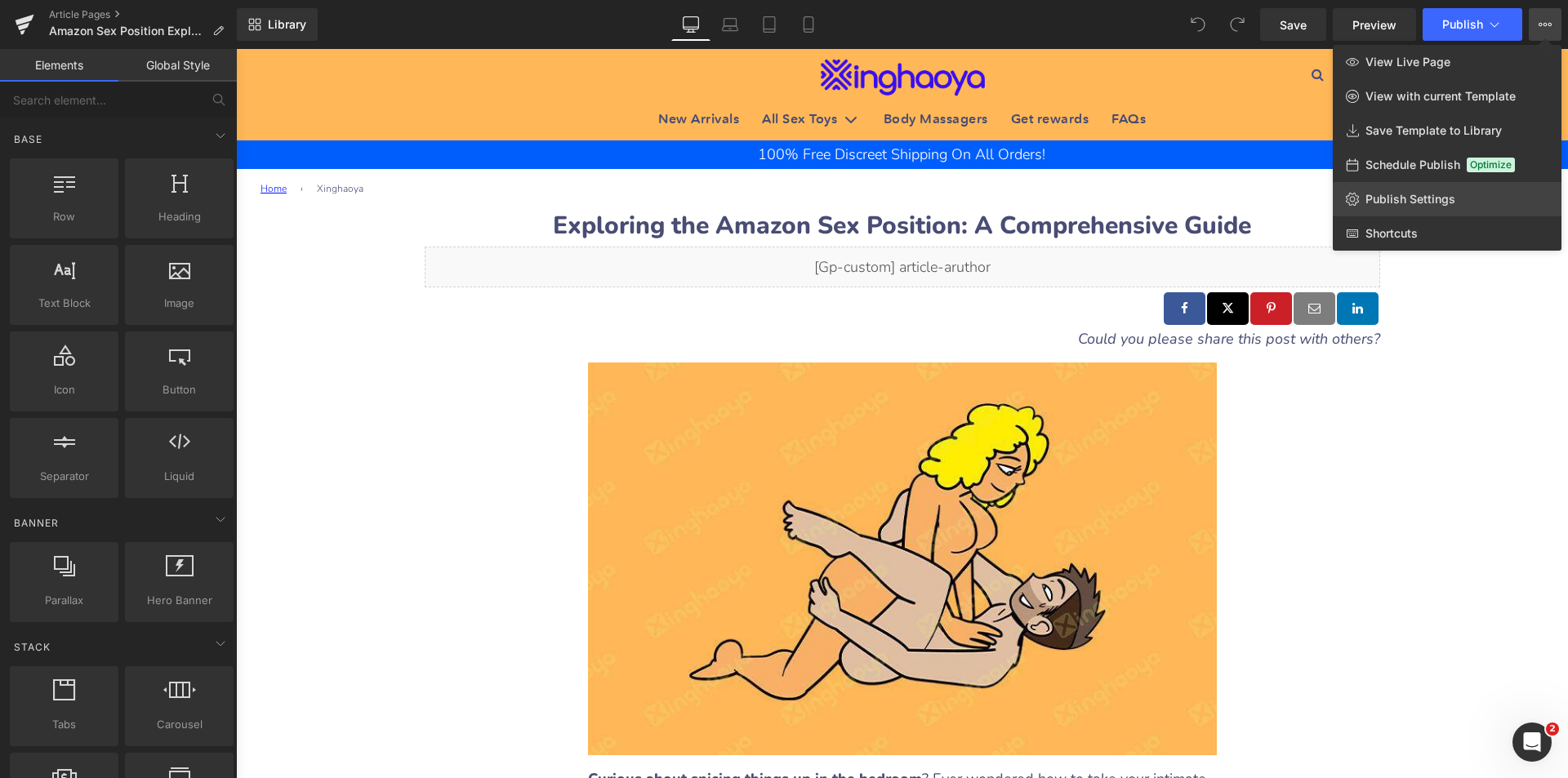
click at [1423, 189] on link "Publish Settings" at bounding box center [1447, 199] width 229 height 34
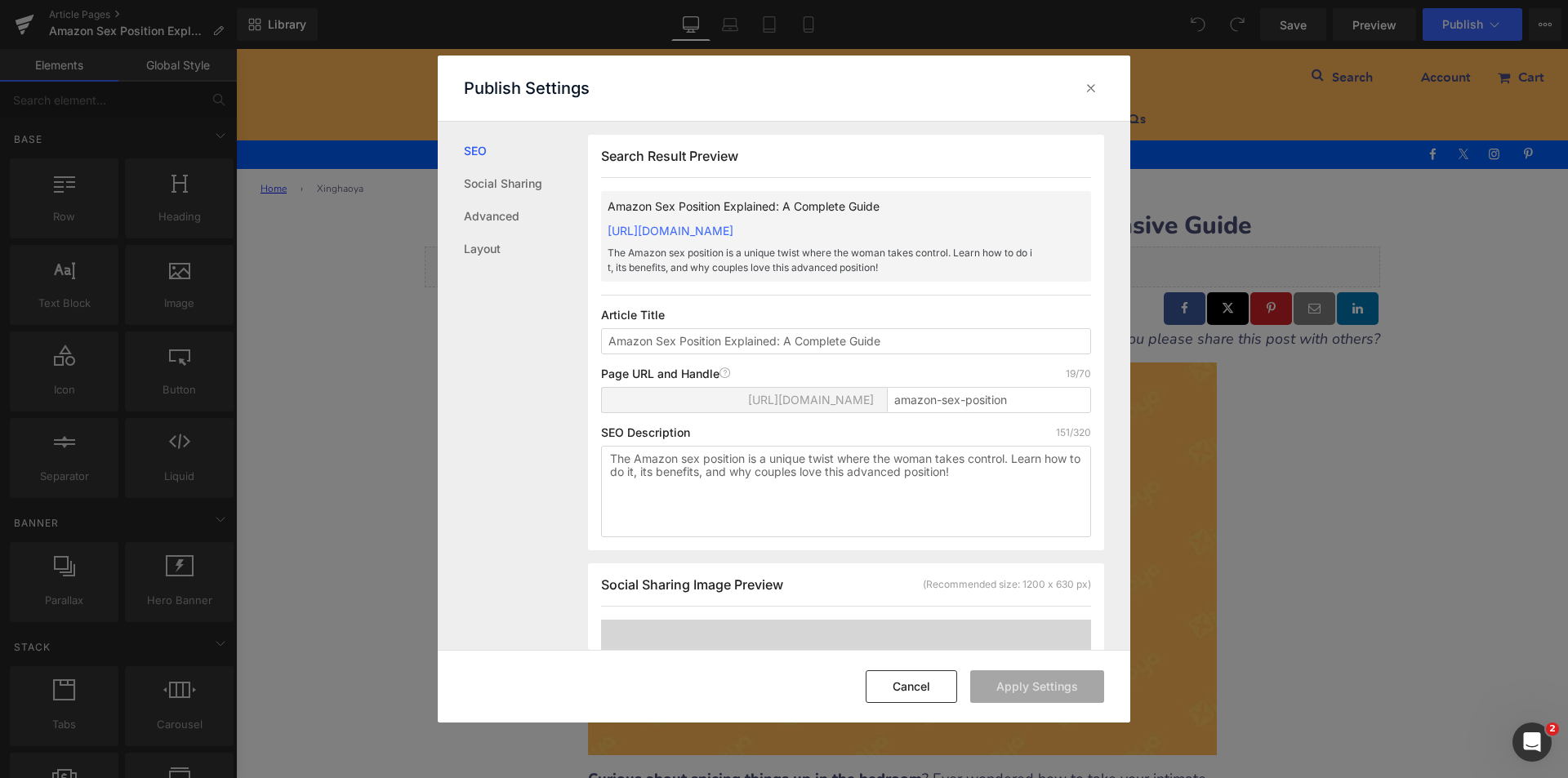
scroll to position [1, 0]
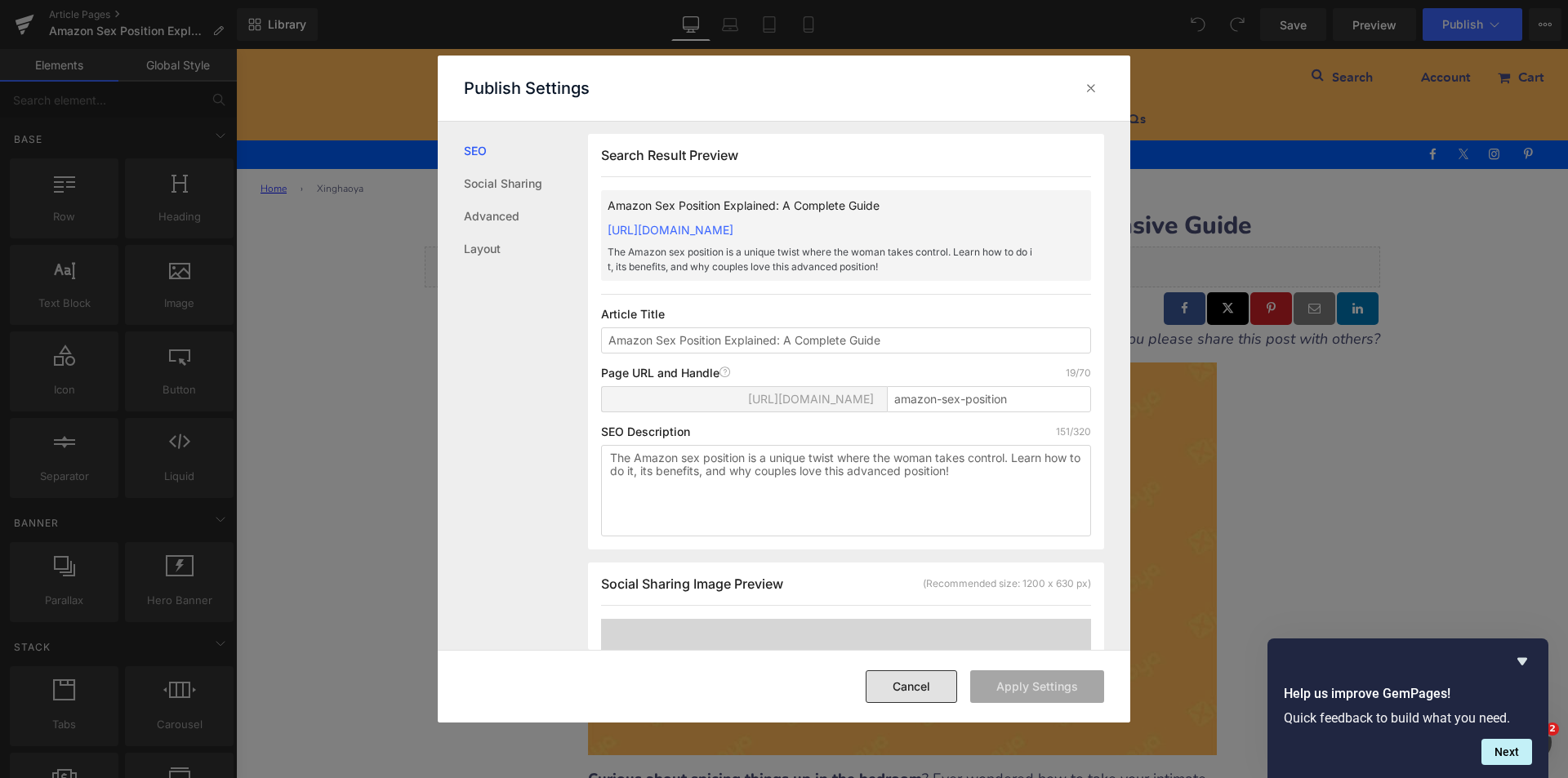
click at [904, 673] on button "Cancel" at bounding box center [912, 687] width 92 height 33
